Goal: Information Seeking & Learning: Learn about a topic

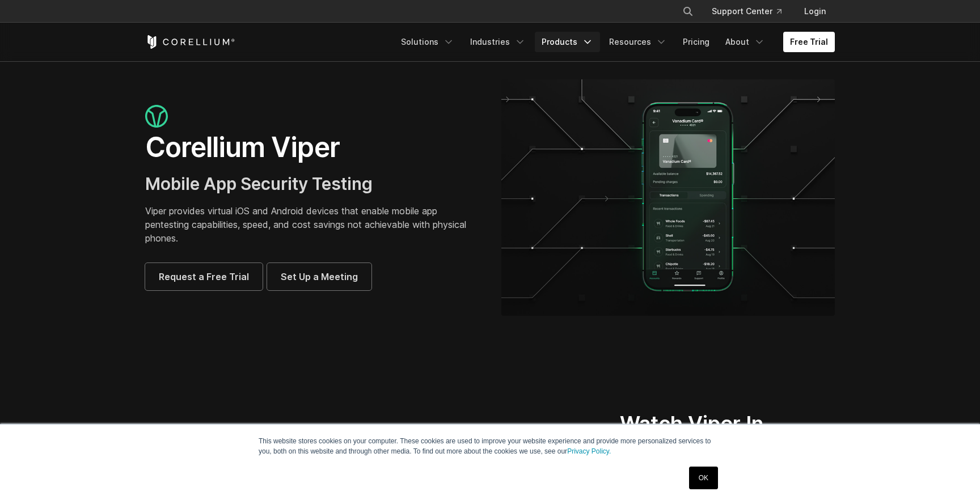
click at [556, 45] on link "Products" at bounding box center [567, 42] width 65 height 20
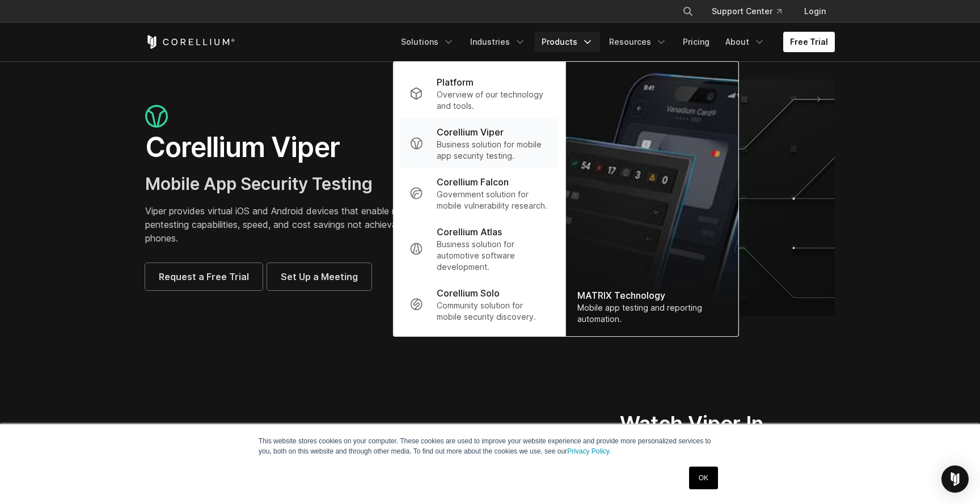
click at [492, 147] on p "Business solution for mobile app security testing." at bounding box center [493, 150] width 113 height 23
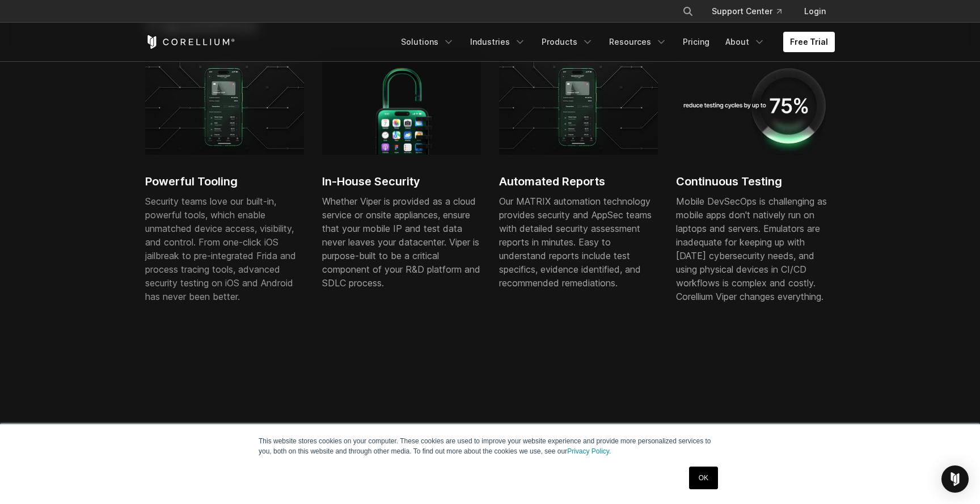
scroll to position [707, 0]
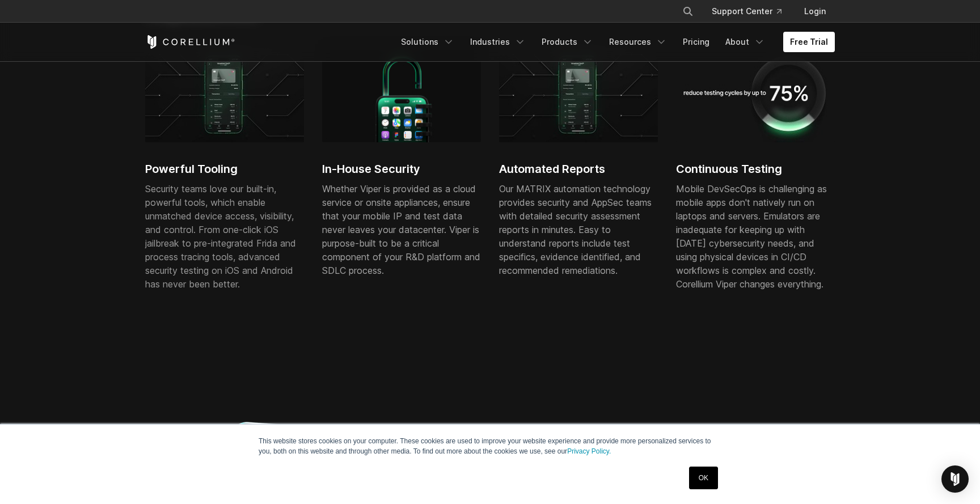
click at [702, 471] on link "OK" at bounding box center [703, 478] width 29 height 23
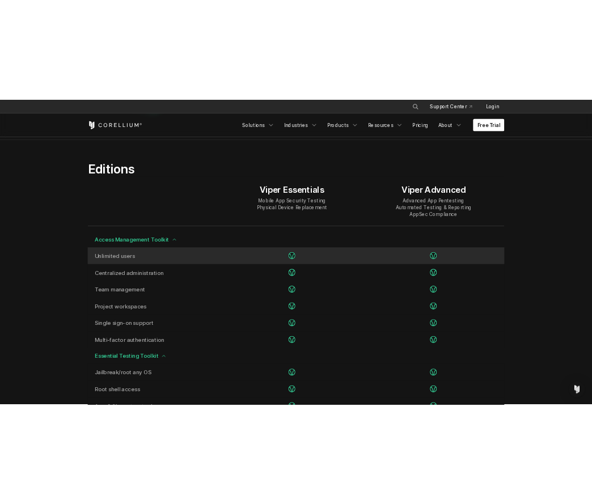
scroll to position [1381, 0]
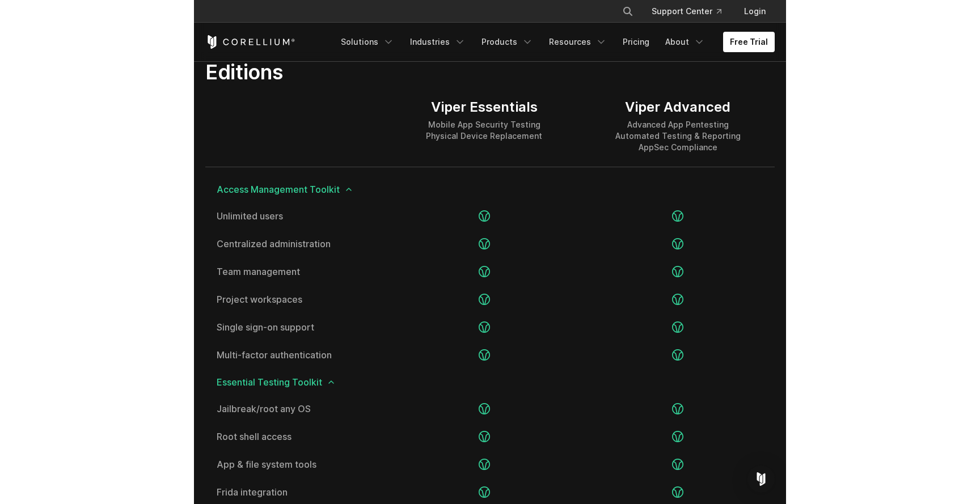
scroll to position [1414, 0]
